Goal: Navigation & Orientation: Find specific page/section

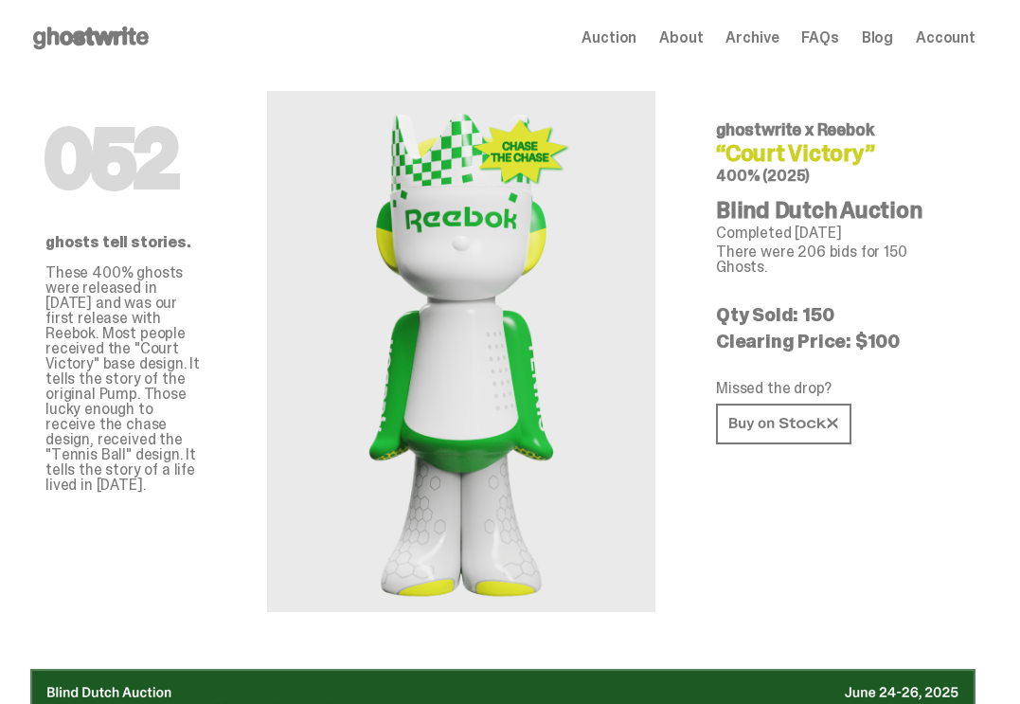
click at [636, 38] on span "Auction" at bounding box center [608, 37] width 55 height 15
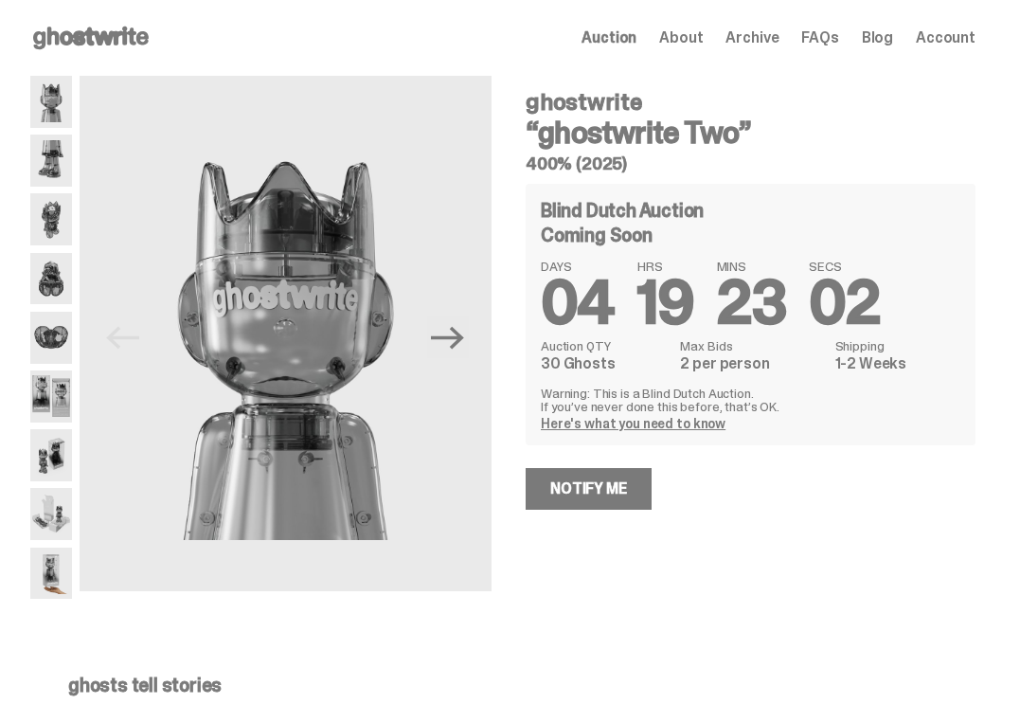
click at [54, 406] on img at bounding box center [51, 396] width 42 height 52
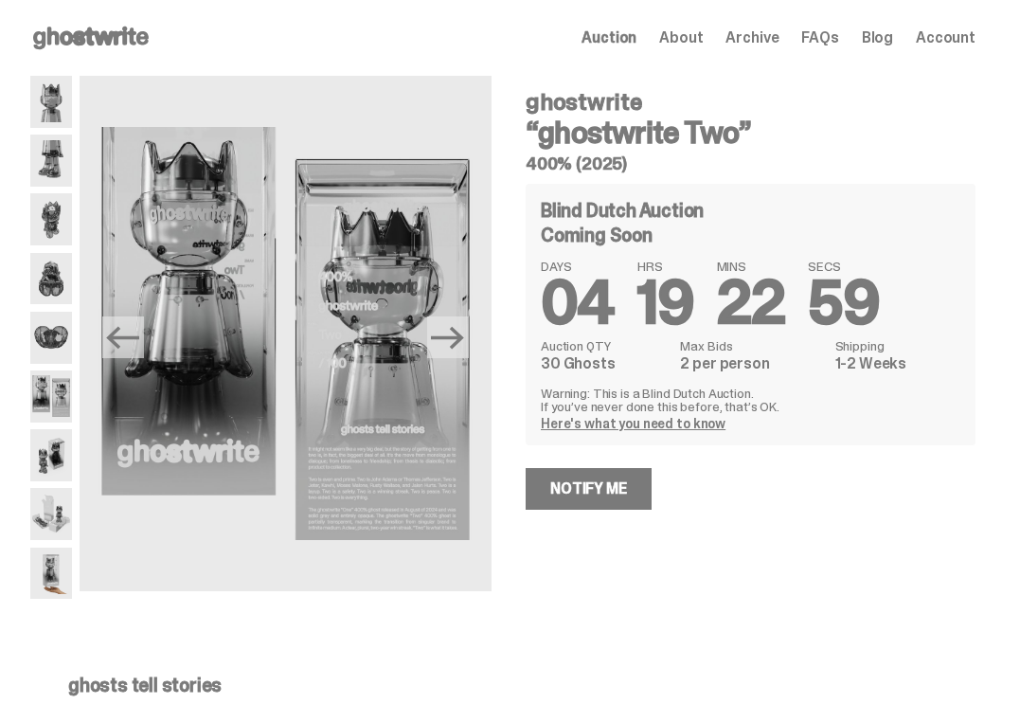
click at [42, 100] on img at bounding box center [51, 102] width 42 height 52
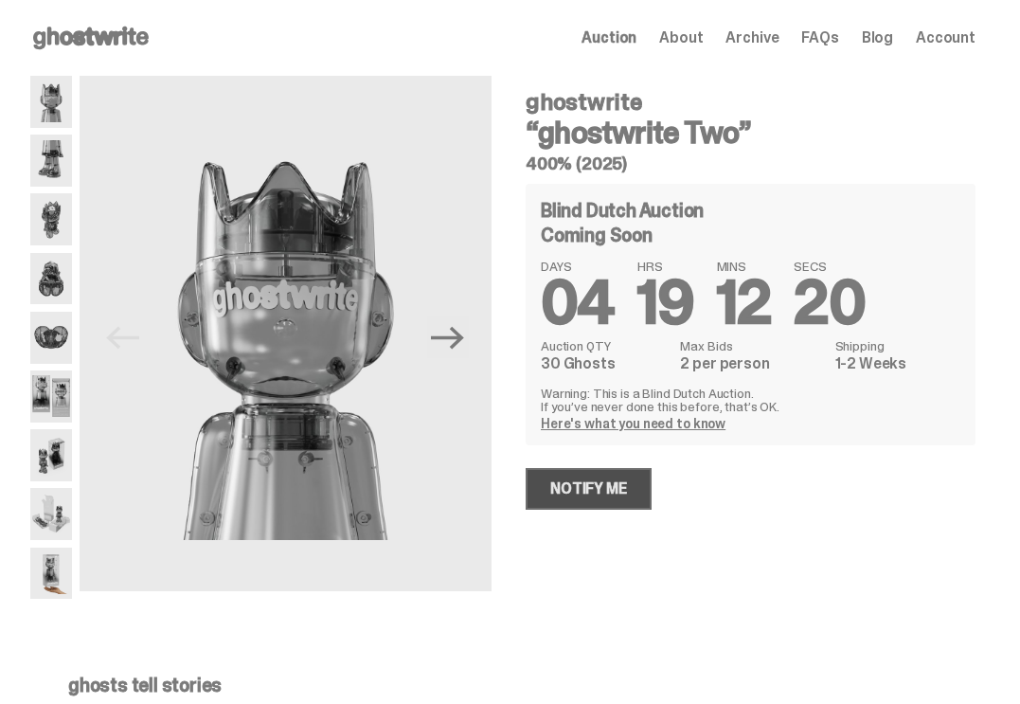
click at [602, 496] on link "Notify Me" at bounding box center [588, 489] width 126 height 42
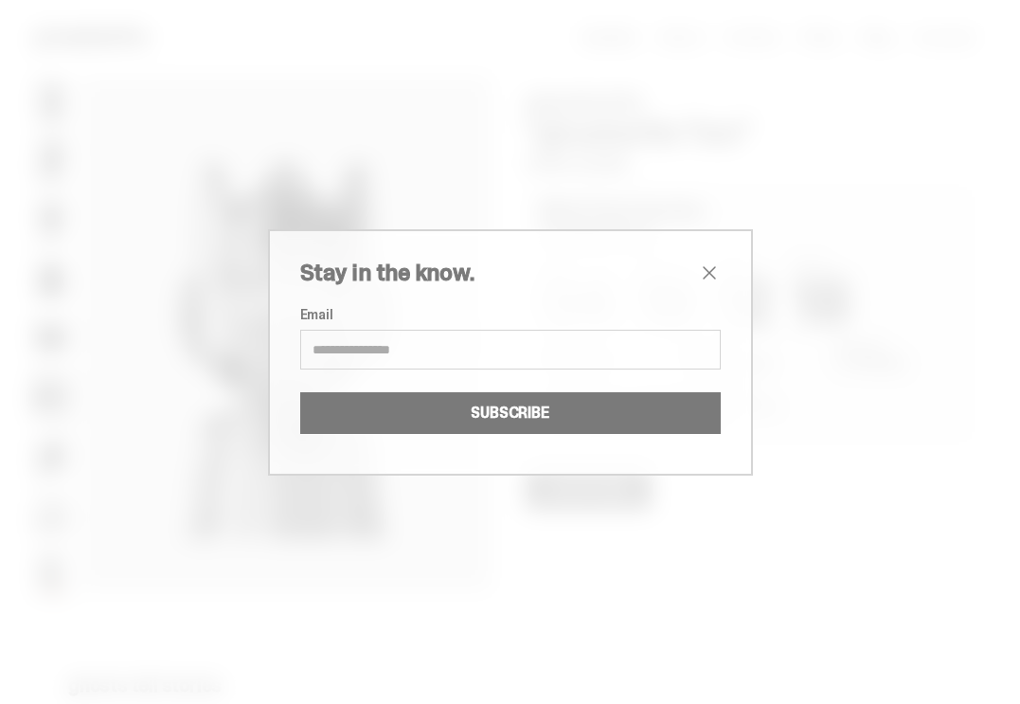
click at [707, 275] on span "close" at bounding box center [709, 272] width 23 height 23
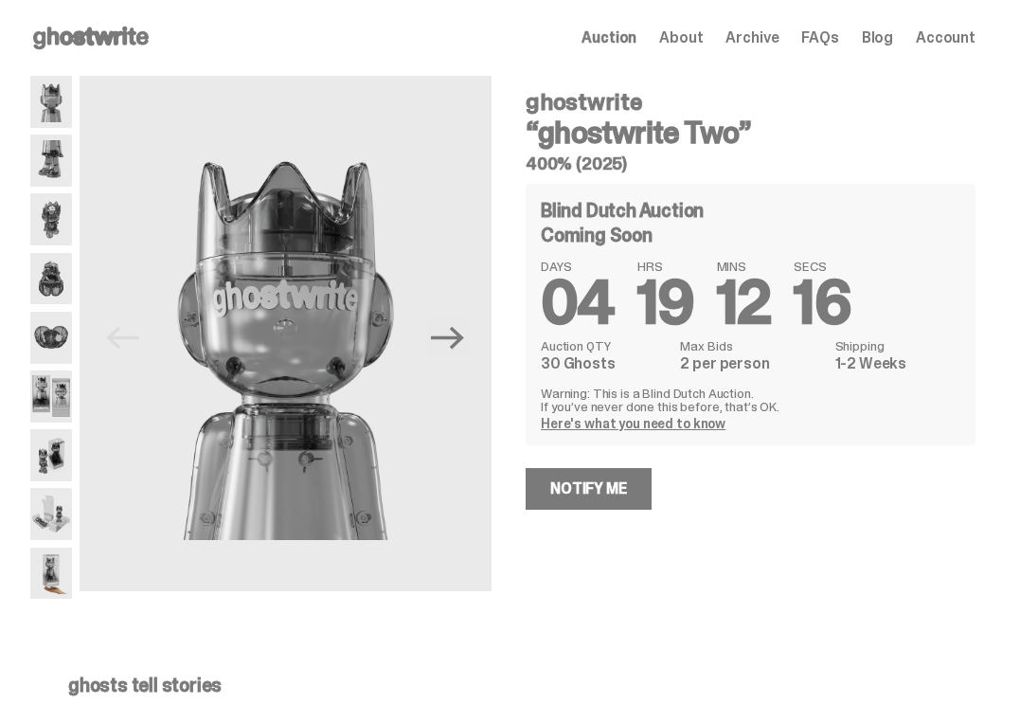
click at [955, 41] on span "Account" at bounding box center [946, 37] width 60 height 15
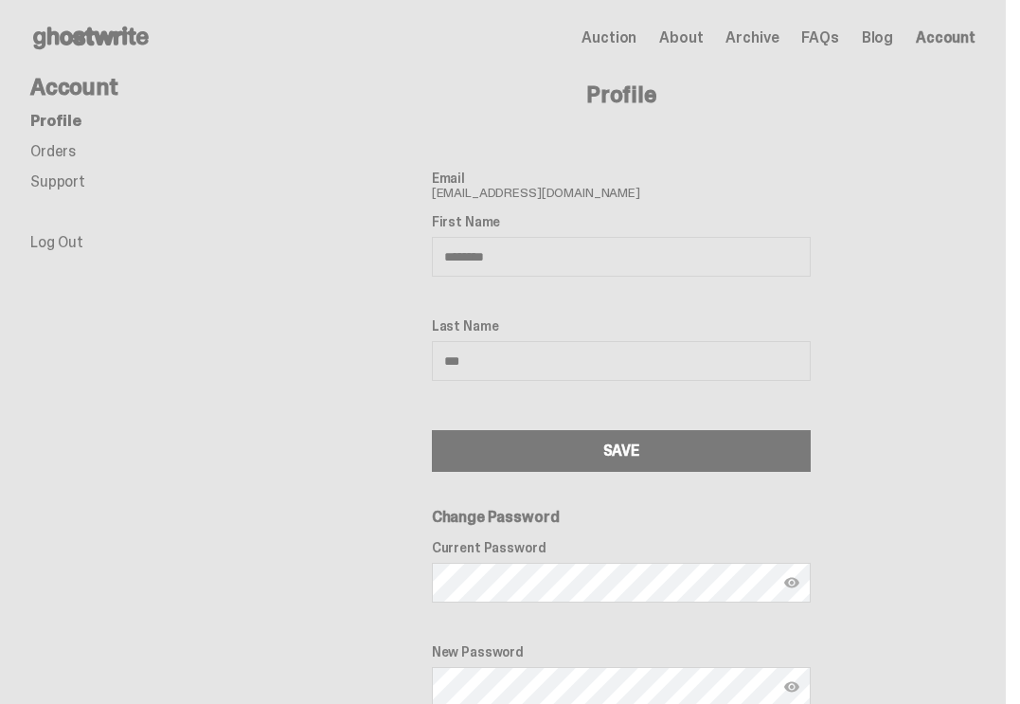
click at [636, 43] on span "Auction" at bounding box center [608, 37] width 55 height 15
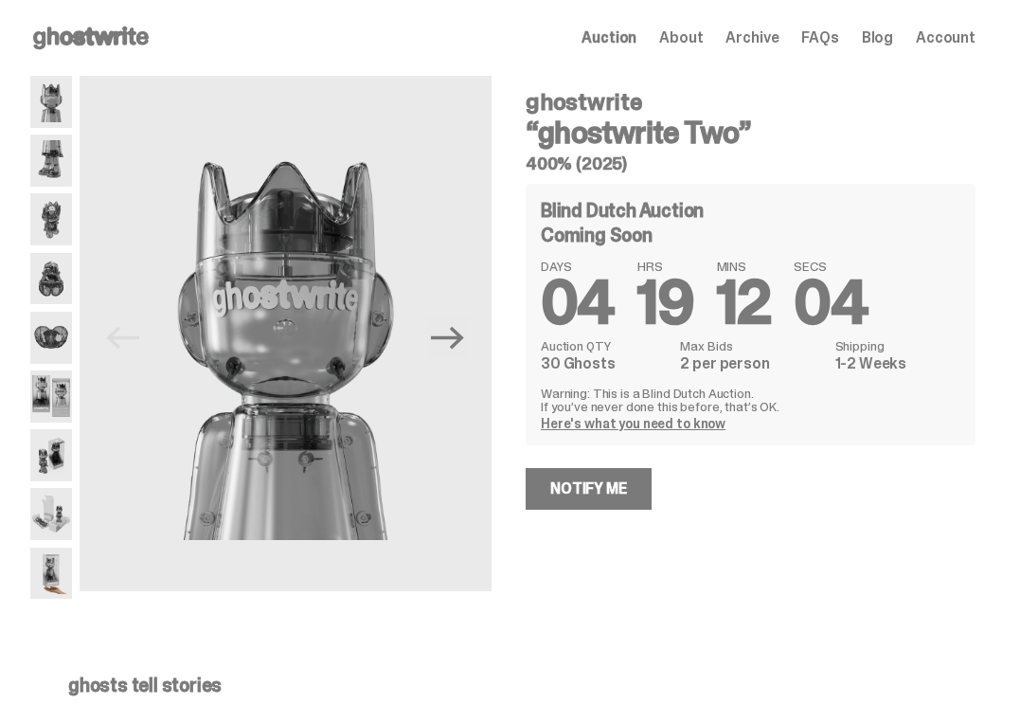
click at [948, 48] on div "Auction About Archive FAQs Blog Account" at bounding box center [778, 38] width 394 height 23
click at [953, 44] on span "Account" at bounding box center [946, 37] width 60 height 15
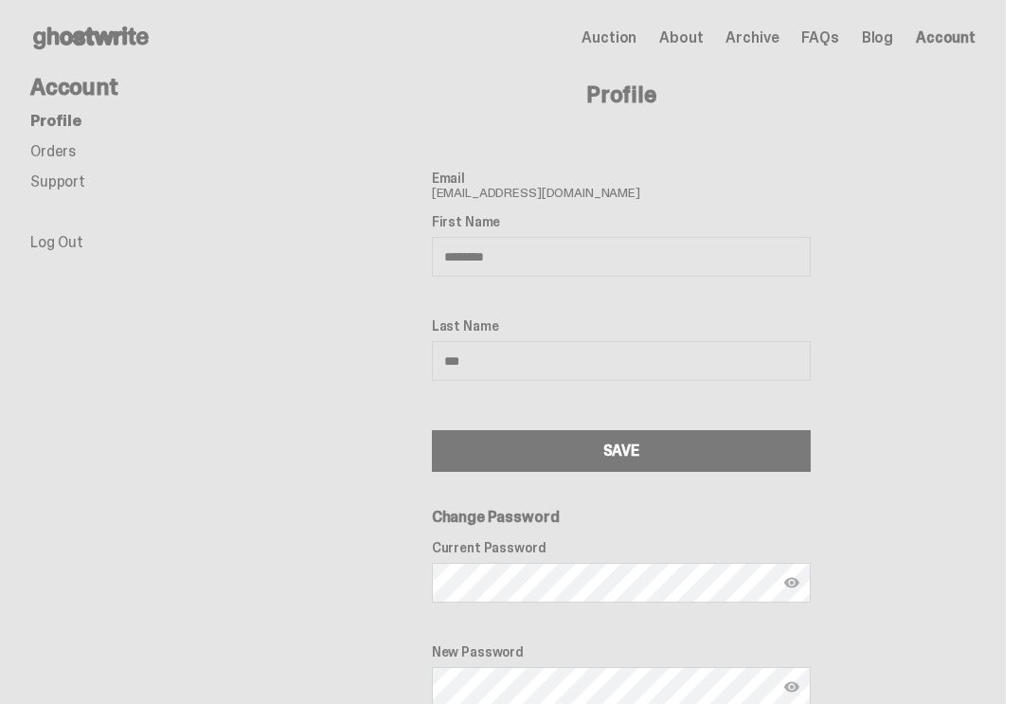
click at [629, 34] on span "Auction" at bounding box center [608, 37] width 55 height 15
